Goal: Browse casually

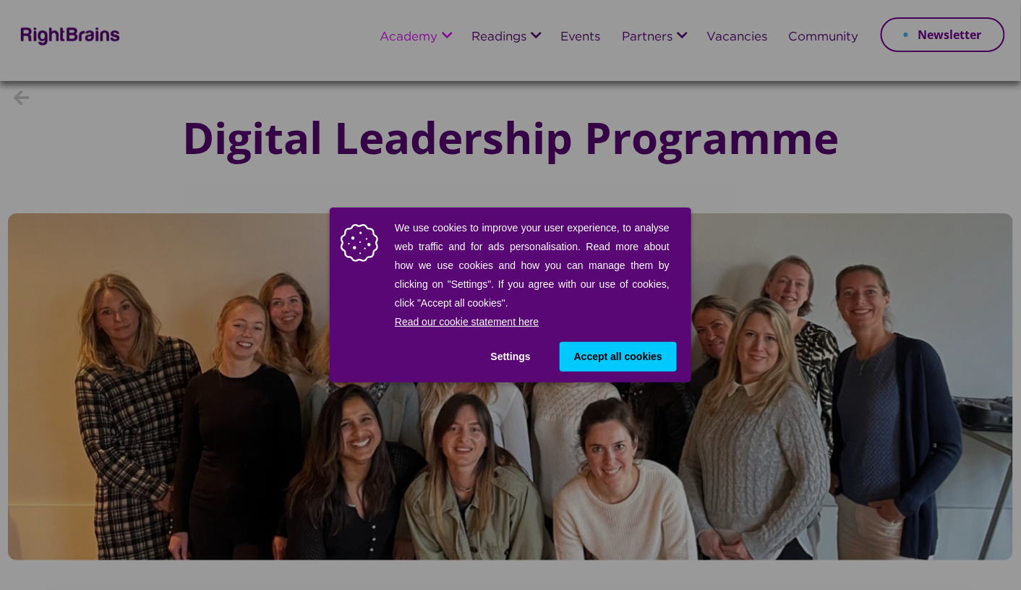
click at [519, 357] on button "Settings" at bounding box center [511, 357] width 69 height 30
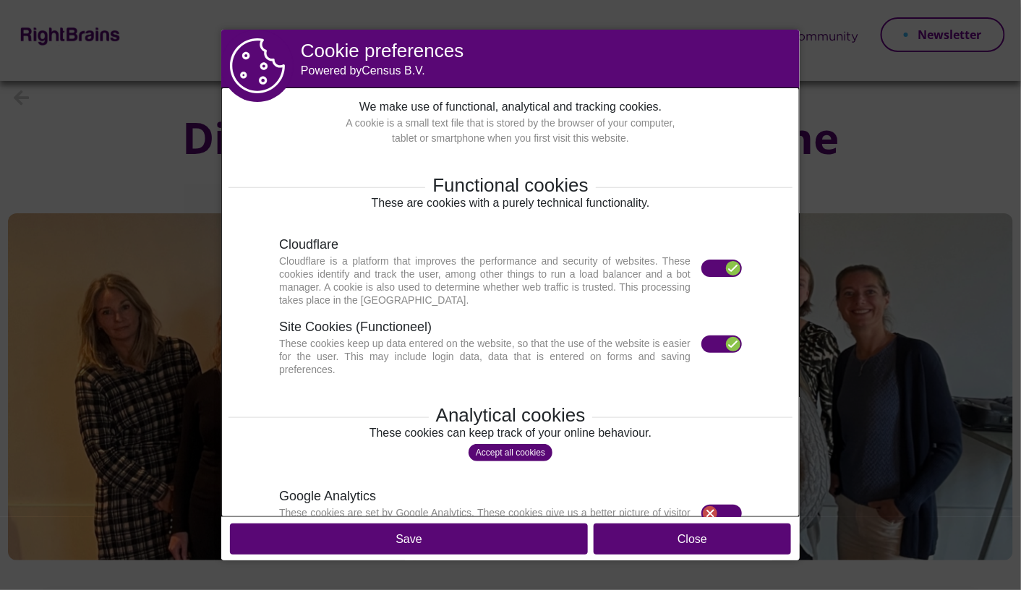
drag, startPoint x: 657, startPoint y: 537, endPoint x: 645, endPoint y: 537, distance: 11.6
click at [657, 537] on button "Close" at bounding box center [692, 539] width 197 height 31
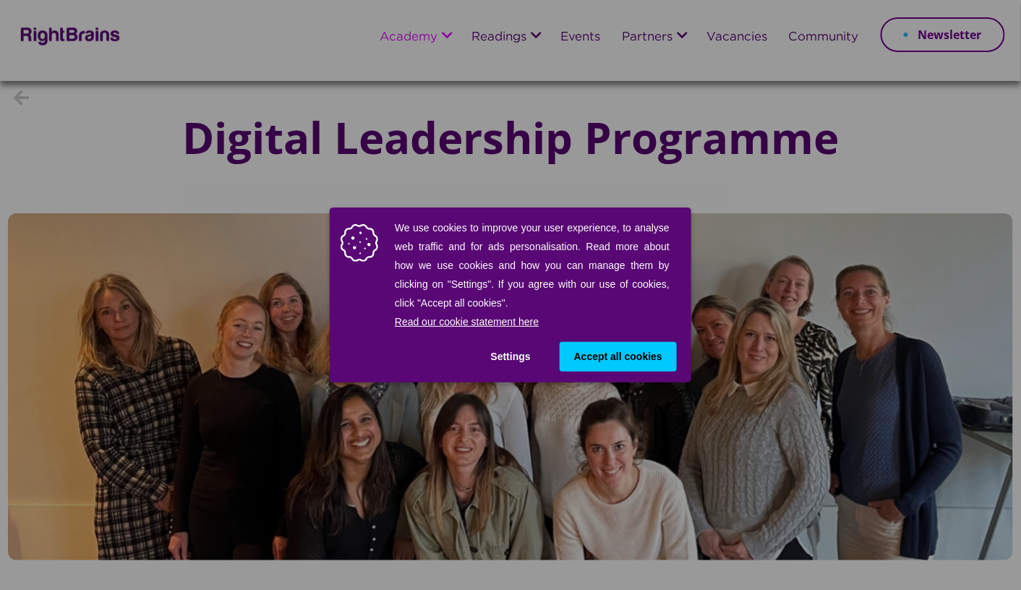
click at [516, 352] on button "Settings" at bounding box center [511, 357] width 69 height 30
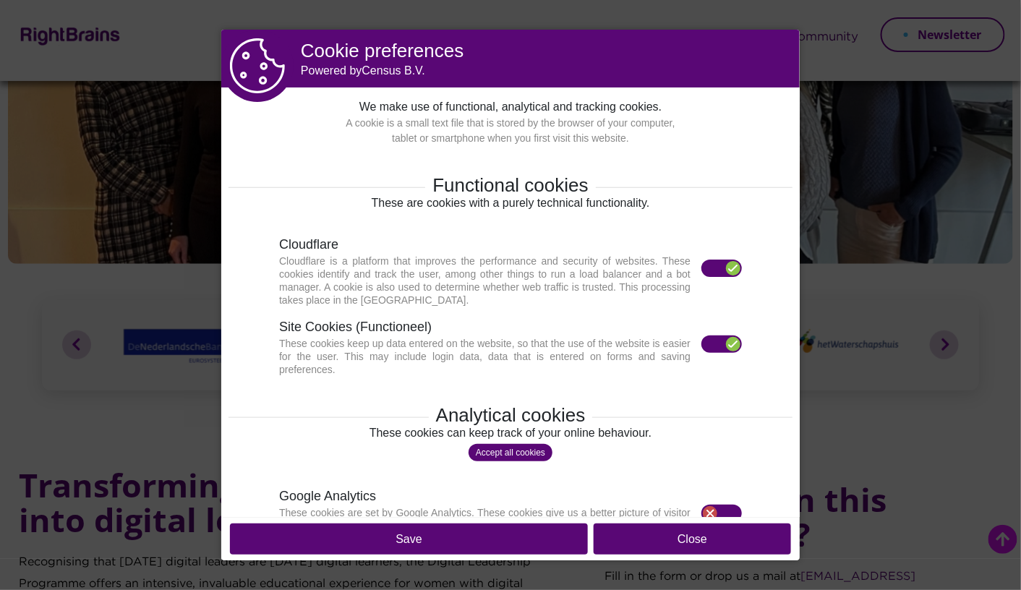
scroll to position [217, 0]
click at [482, 532] on button "Save" at bounding box center [409, 539] width 358 height 31
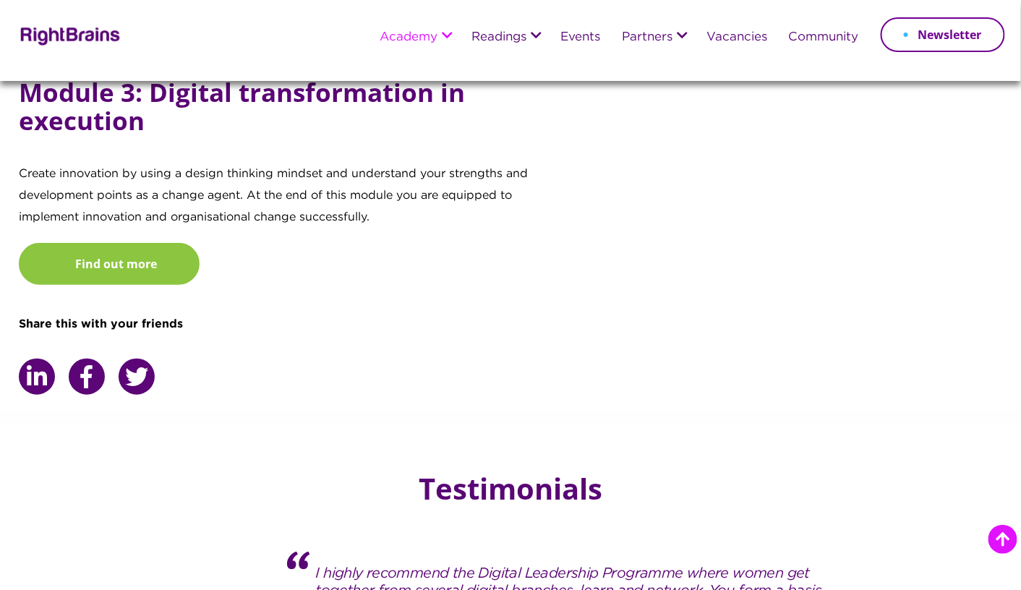
scroll to position [2170, 0]
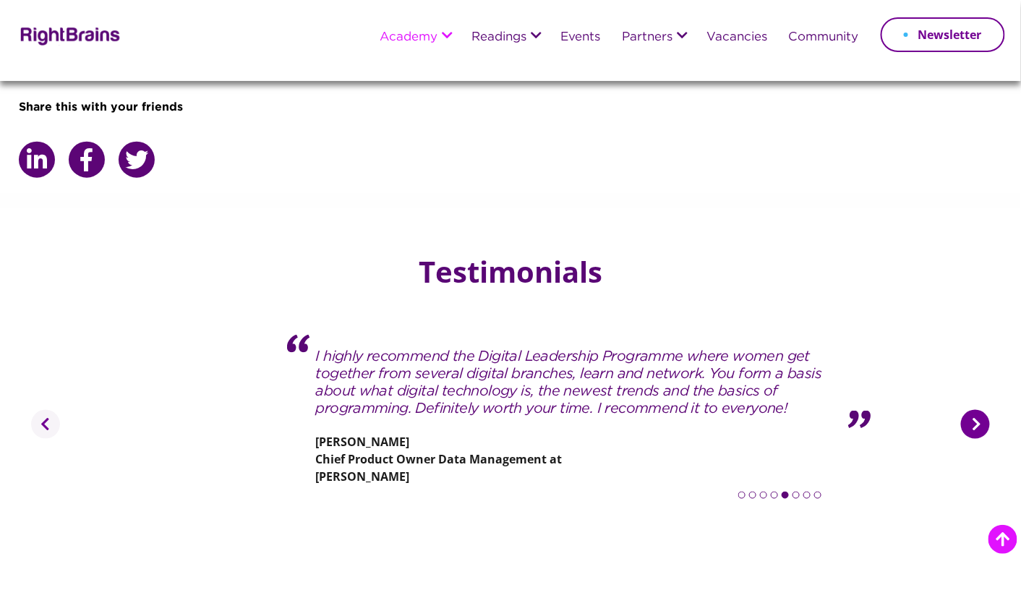
click at [977, 410] on button "Next" at bounding box center [975, 424] width 29 height 29
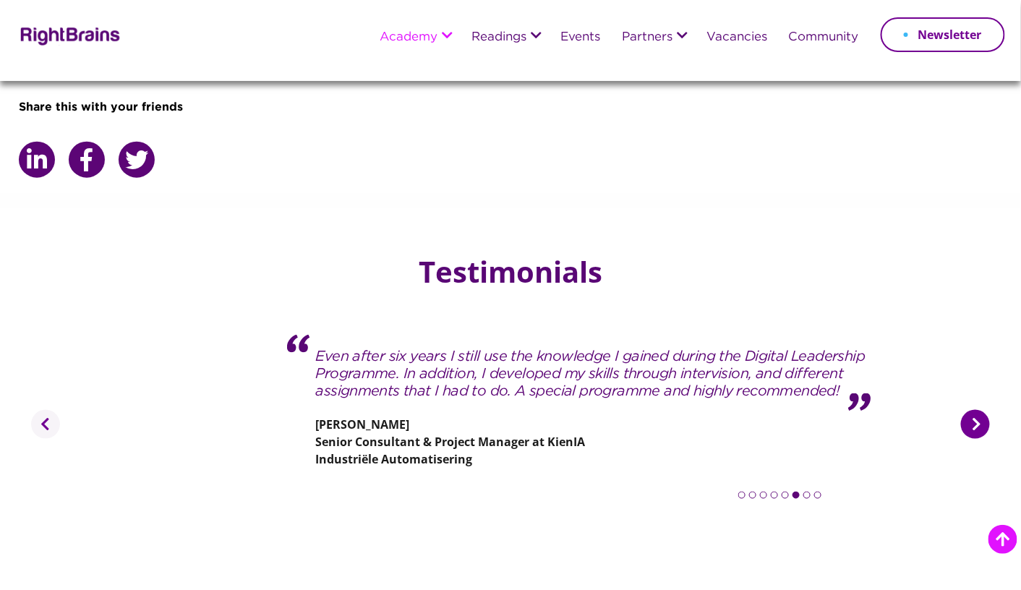
click at [972, 410] on button "Next" at bounding box center [975, 424] width 29 height 29
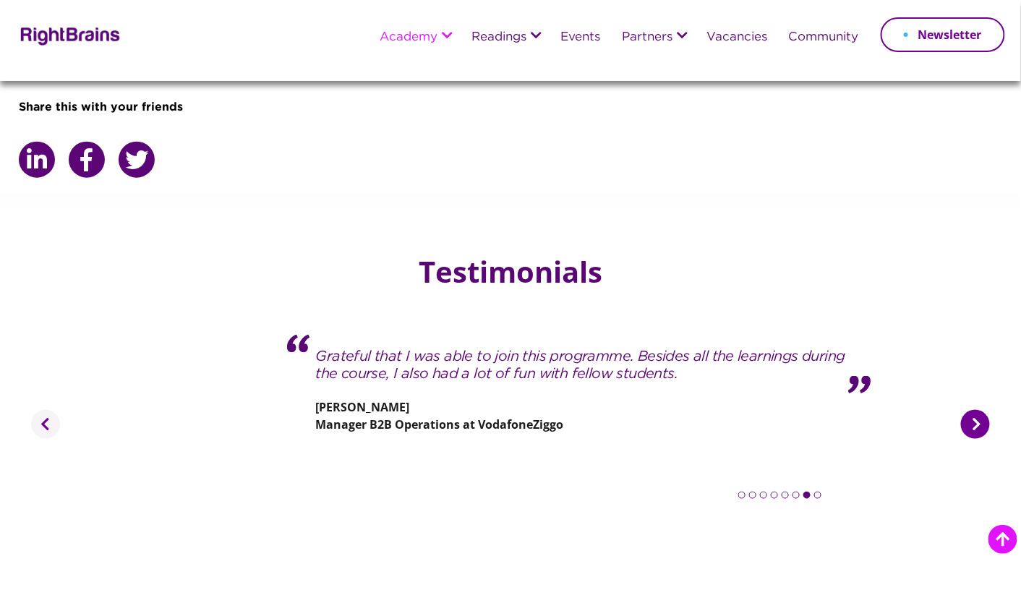
click at [985, 410] on button "Next" at bounding box center [975, 424] width 29 height 29
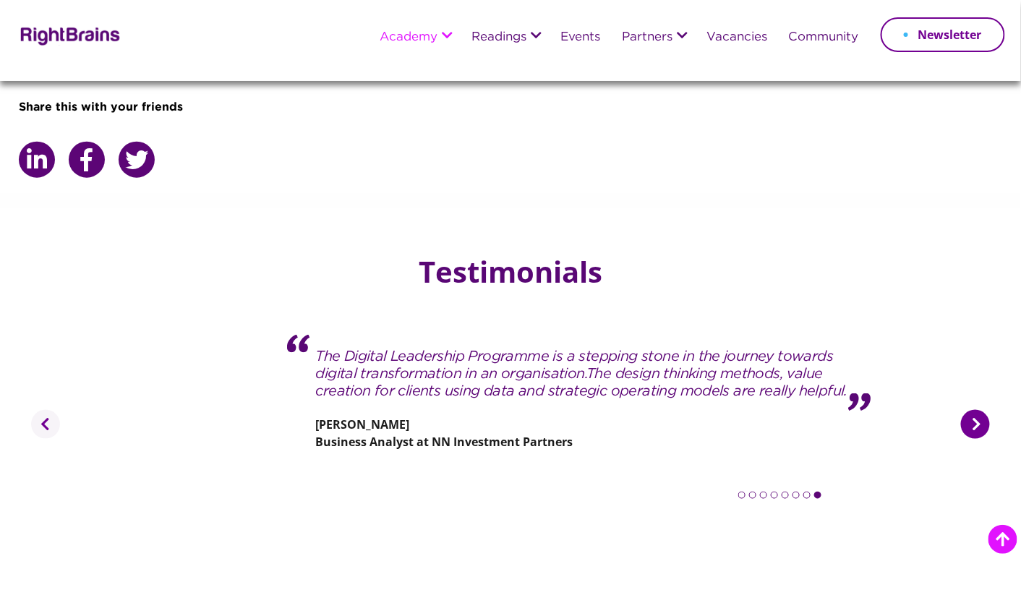
click at [971, 410] on button "Next" at bounding box center [975, 424] width 29 height 29
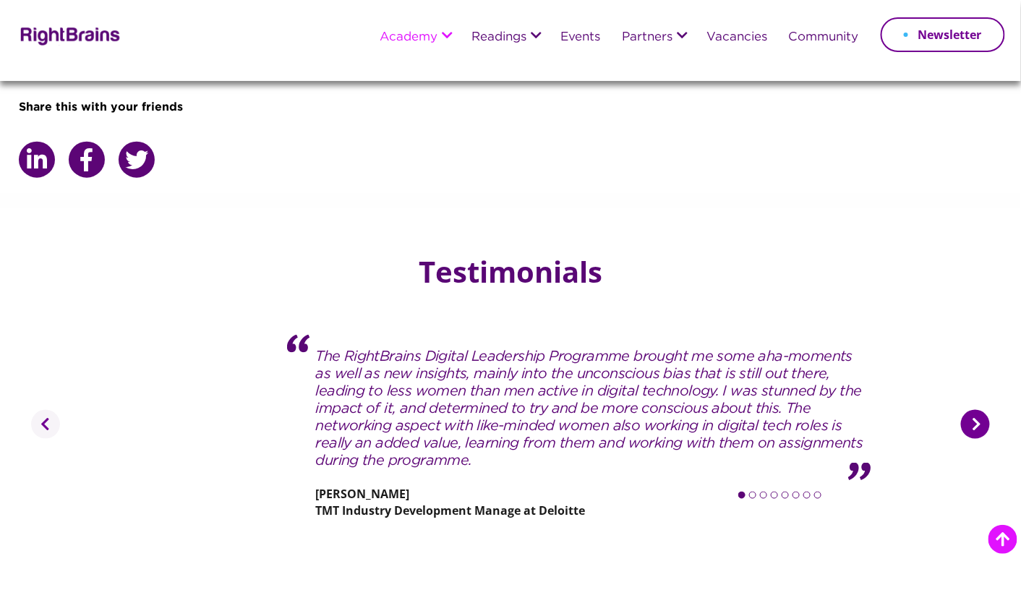
click at [972, 410] on button "Next" at bounding box center [975, 424] width 29 height 29
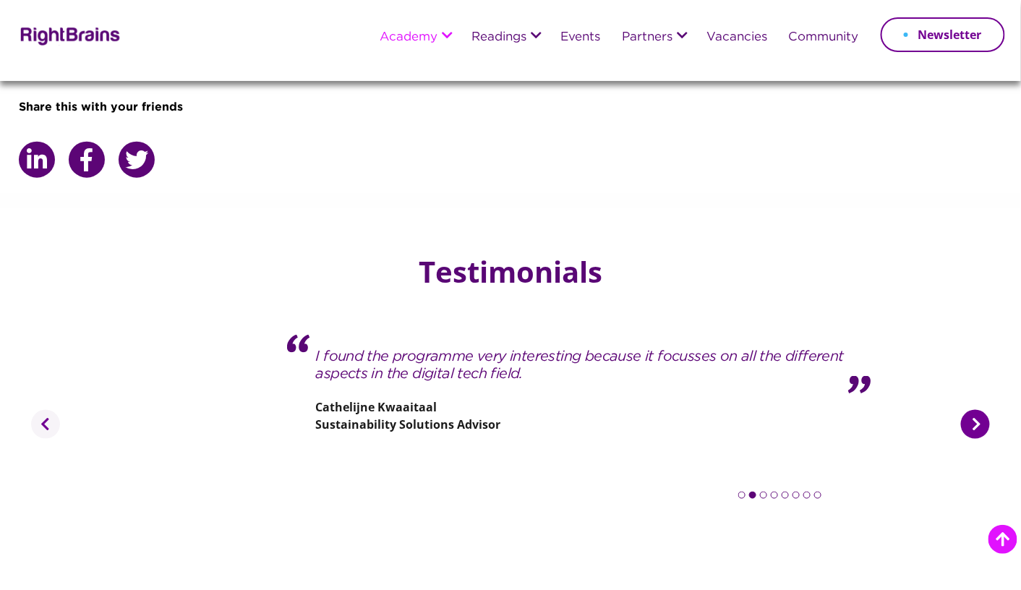
click at [972, 410] on button "Next" at bounding box center [975, 424] width 29 height 29
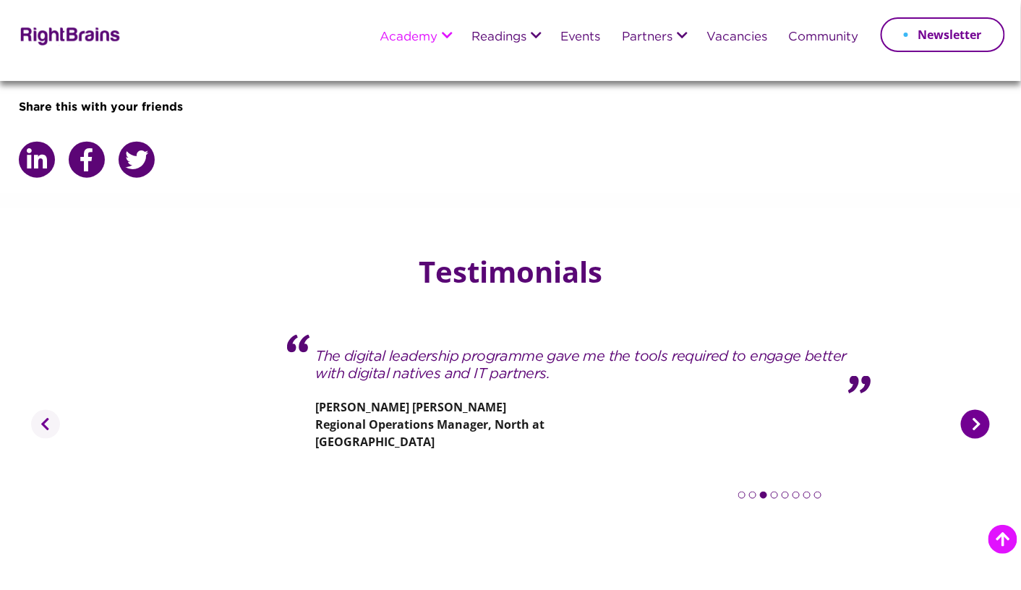
click at [972, 410] on button "Next" at bounding box center [975, 424] width 29 height 29
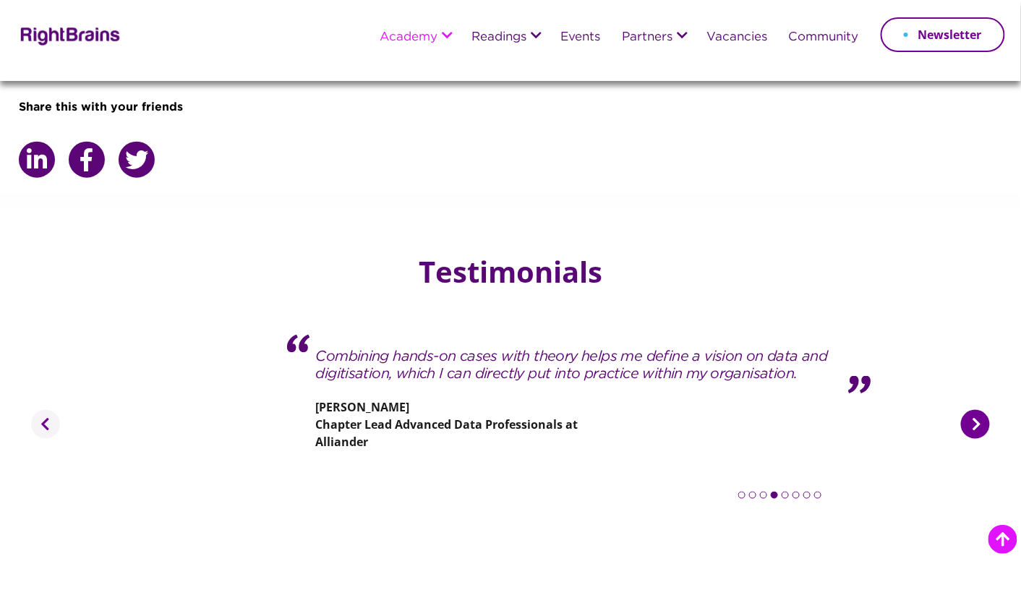
click at [976, 410] on button "Next" at bounding box center [975, 424] width 29 height 29
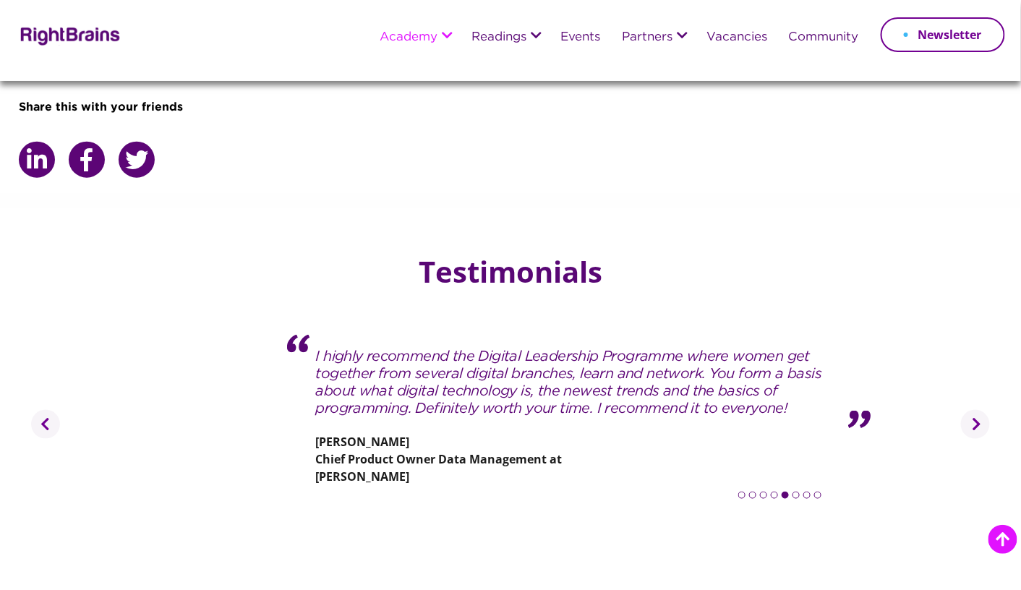
click at [943, 208] on section "Testimonials Previous The RightBrains Digital Leadership Programme brought me s…" at bounding box center [510, 408] width 1021 height 400
